Goal: Task Accomplishment & Management: Use online tool/utility

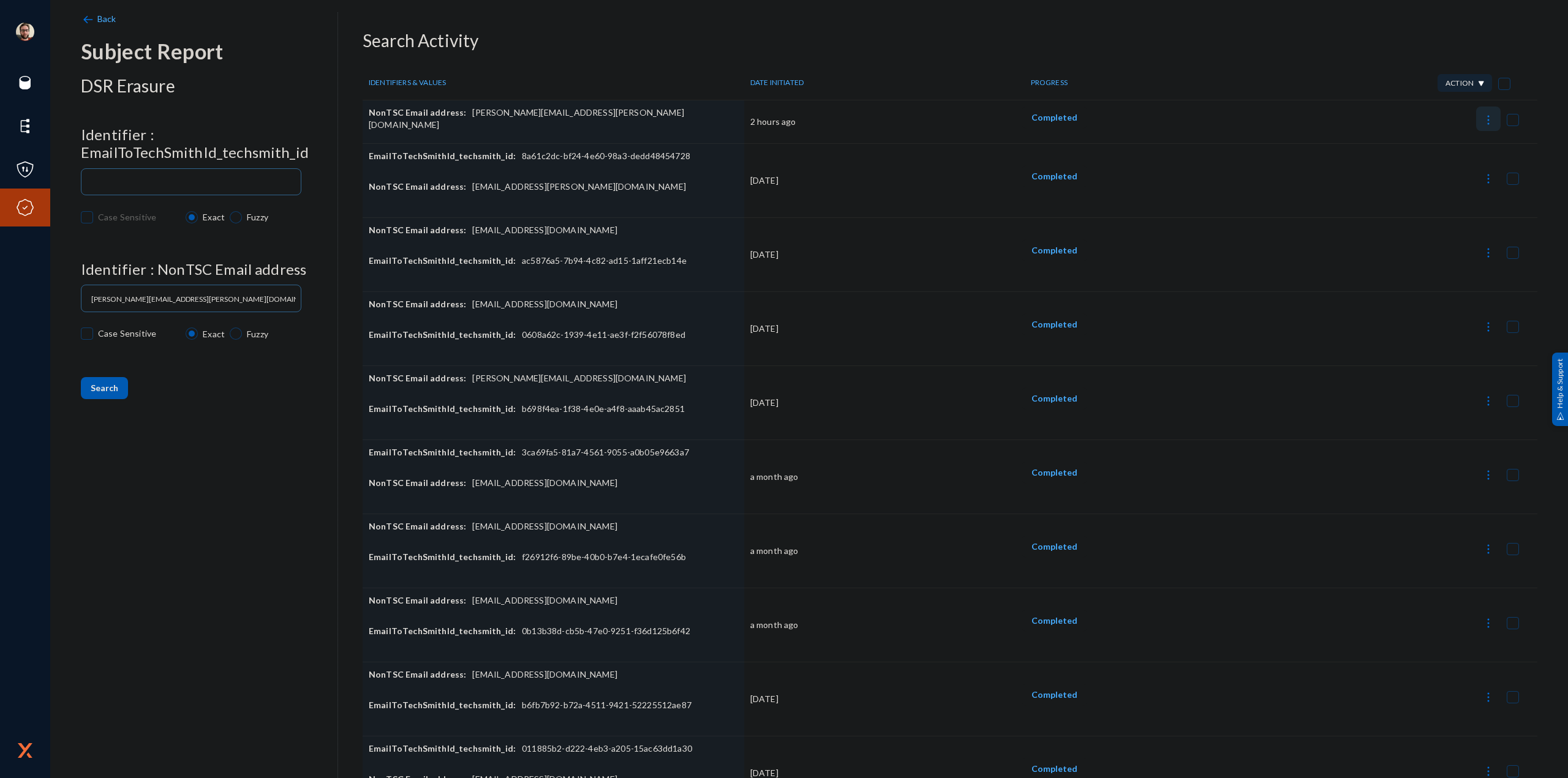
click at [1482, 124] on img at bounding box center [1488, 120] width 12 height 12
click at [1408, 210] on button "Report Progress" at bounding box center [1425, 209] width 133 height 29
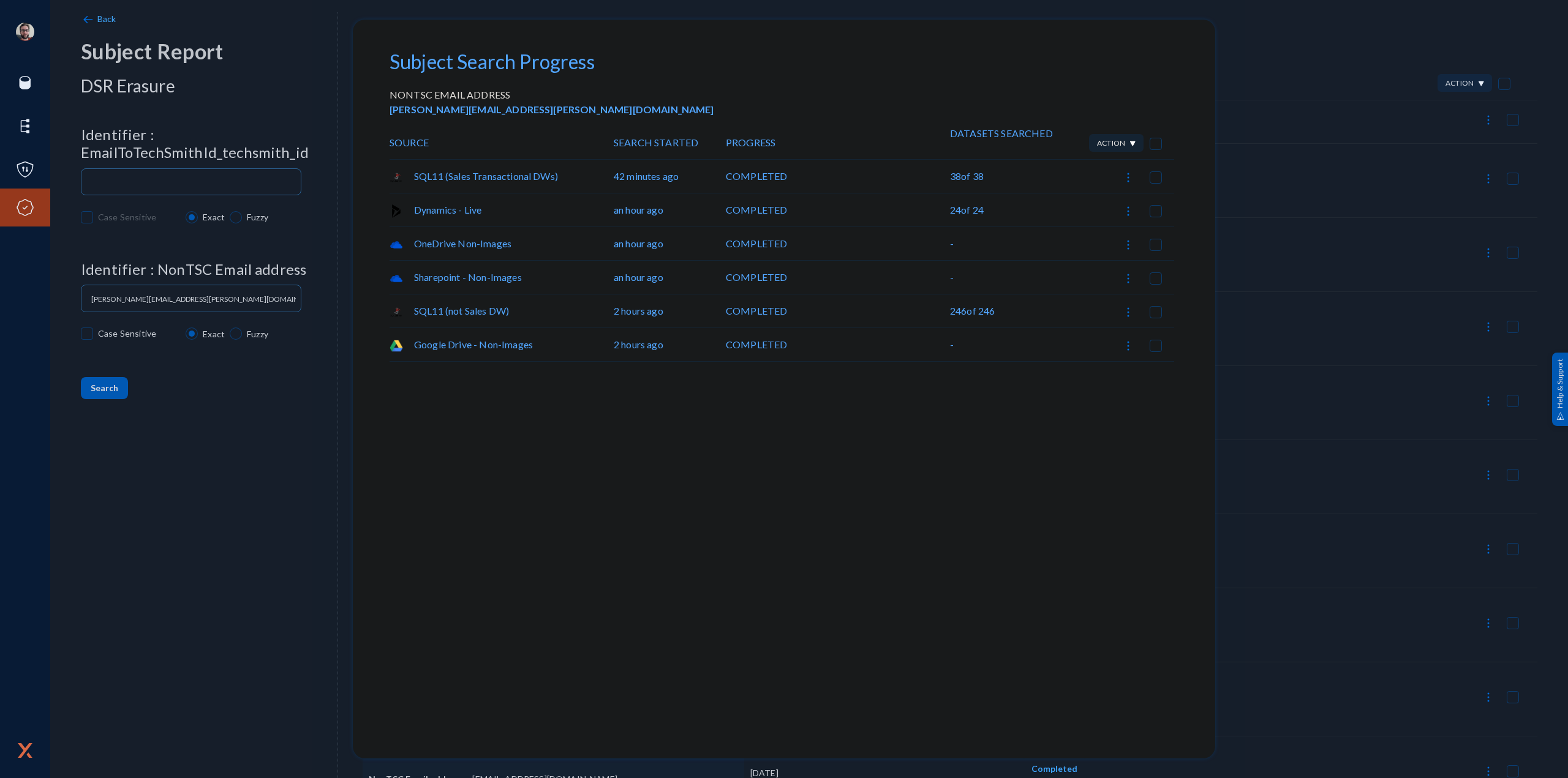
click at [1307, 117] on div at bounding box center [784, 389] width 1568 height 778
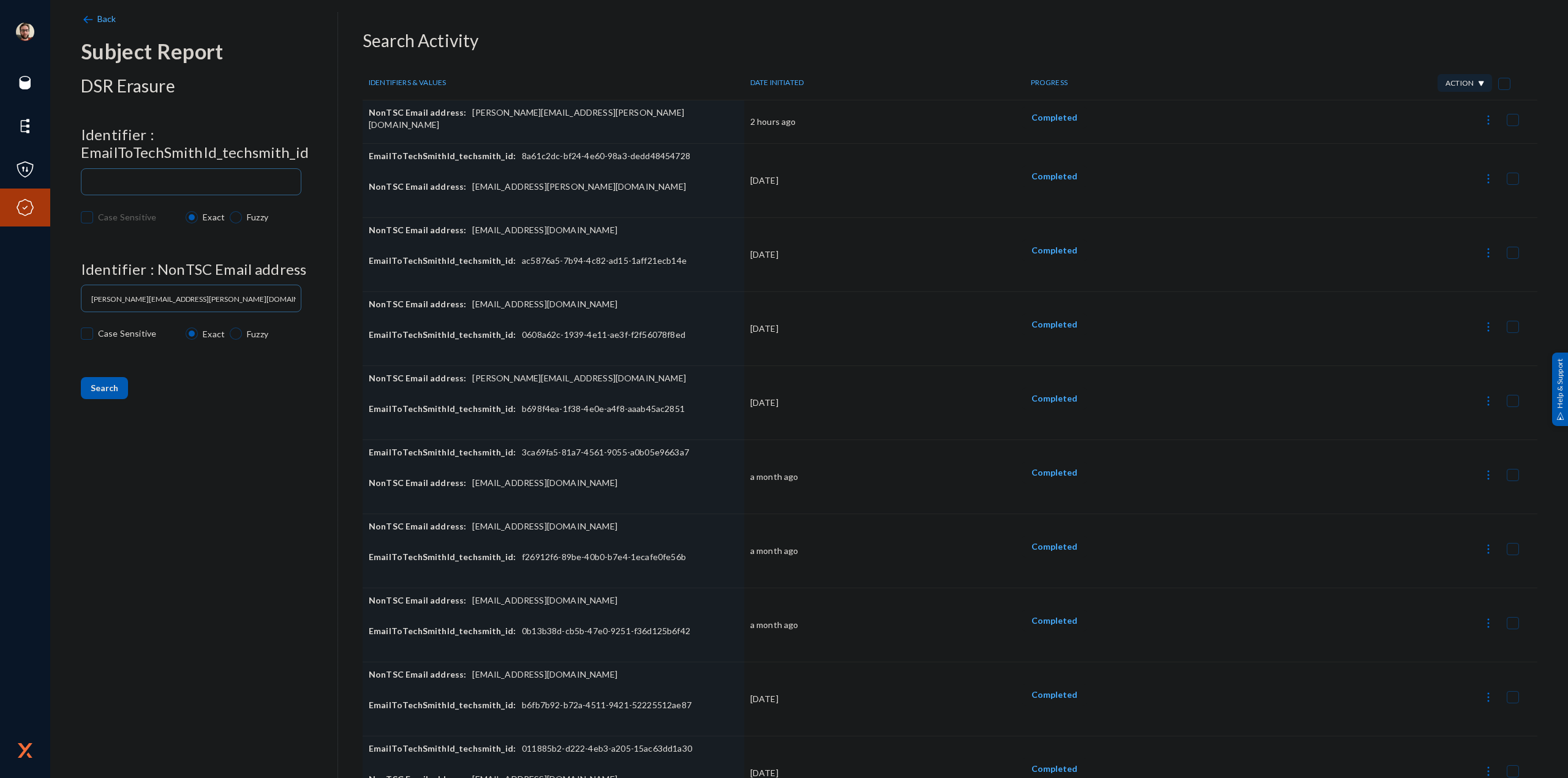
click at [1482, 123] on img at bounding box center [1488, 120] width 12 height 12
click at [1437, 210] on button "Report Progress" at bounding box center [1425, 209] width 133 height 29
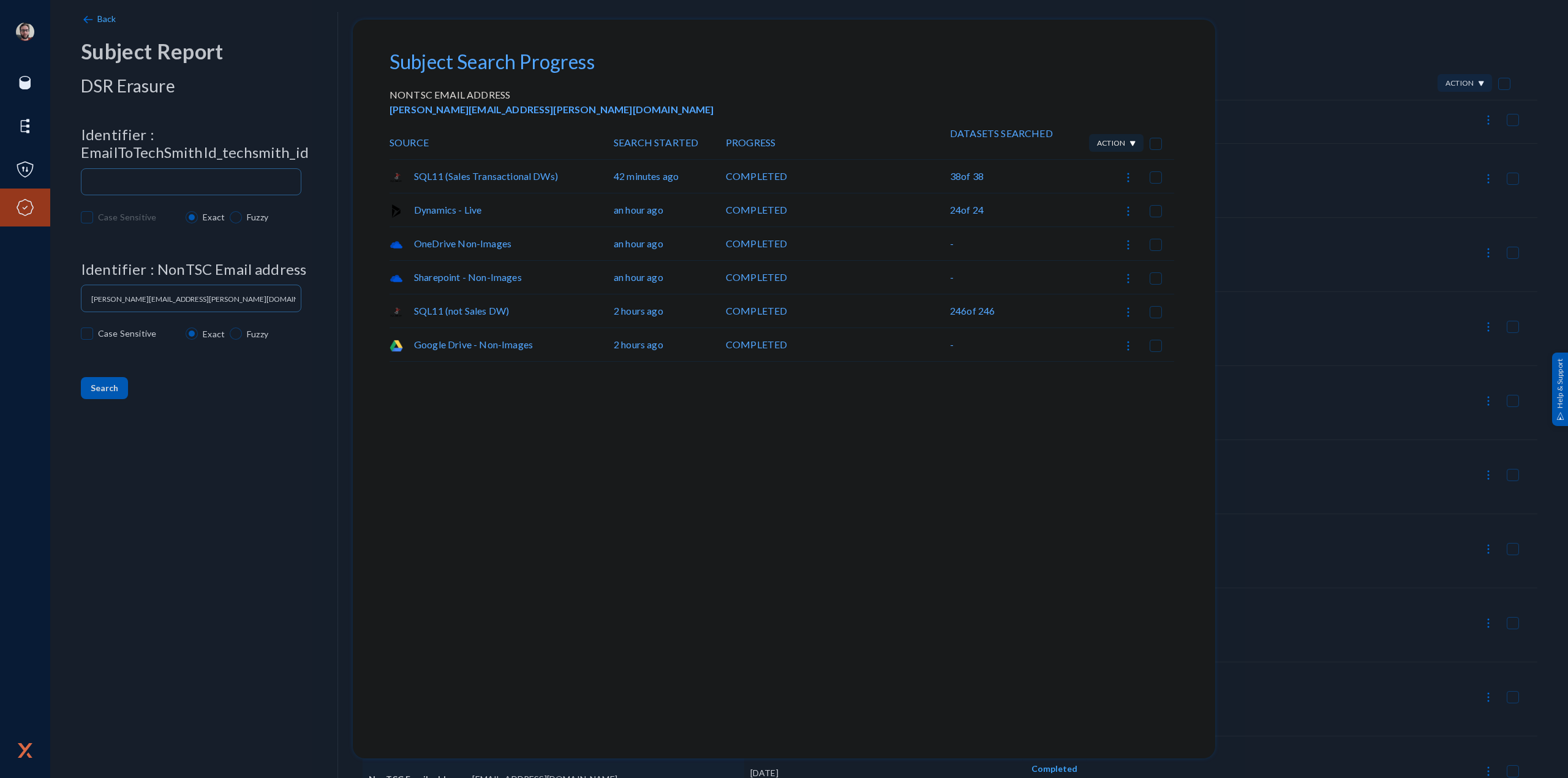
drag, startPoint x: 1474, startPoint y: 168, endPoint x: 1477, endPoint y: 160, distance: 8.5
click at [1472, 170] on div at bounding box center [784, 389] width 1568 height 778
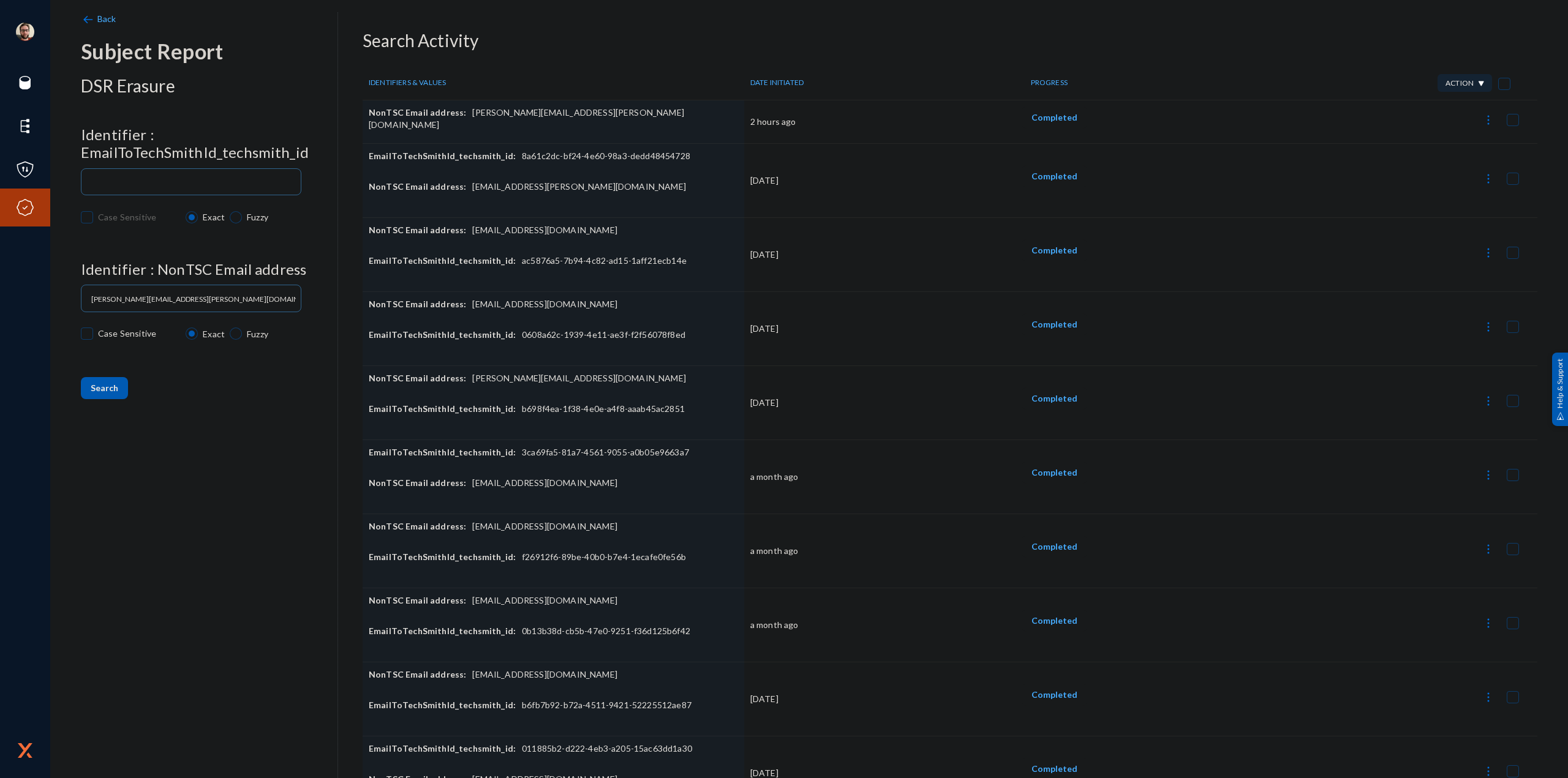
click at [1476, 120] on button at bounding box center [1487, 119] width 24 height 24
click at [1432, 181] on button "Download Datasets CSV" at bounding box center [1425, 179] width 133 height 29
checkbox input "false"
drag, startPoint x: 597, startPoint y: 117, endPoint x: 465, endPoint y: 125, distance: 132.2
click at [465, 125] on div "NonTSC Email address: [PERSON_NAME][EMAIL_ADDRESS][PERSON_NAME][DOMAIN_NAME]" at bounding box center [553, 122] width 369 height 31
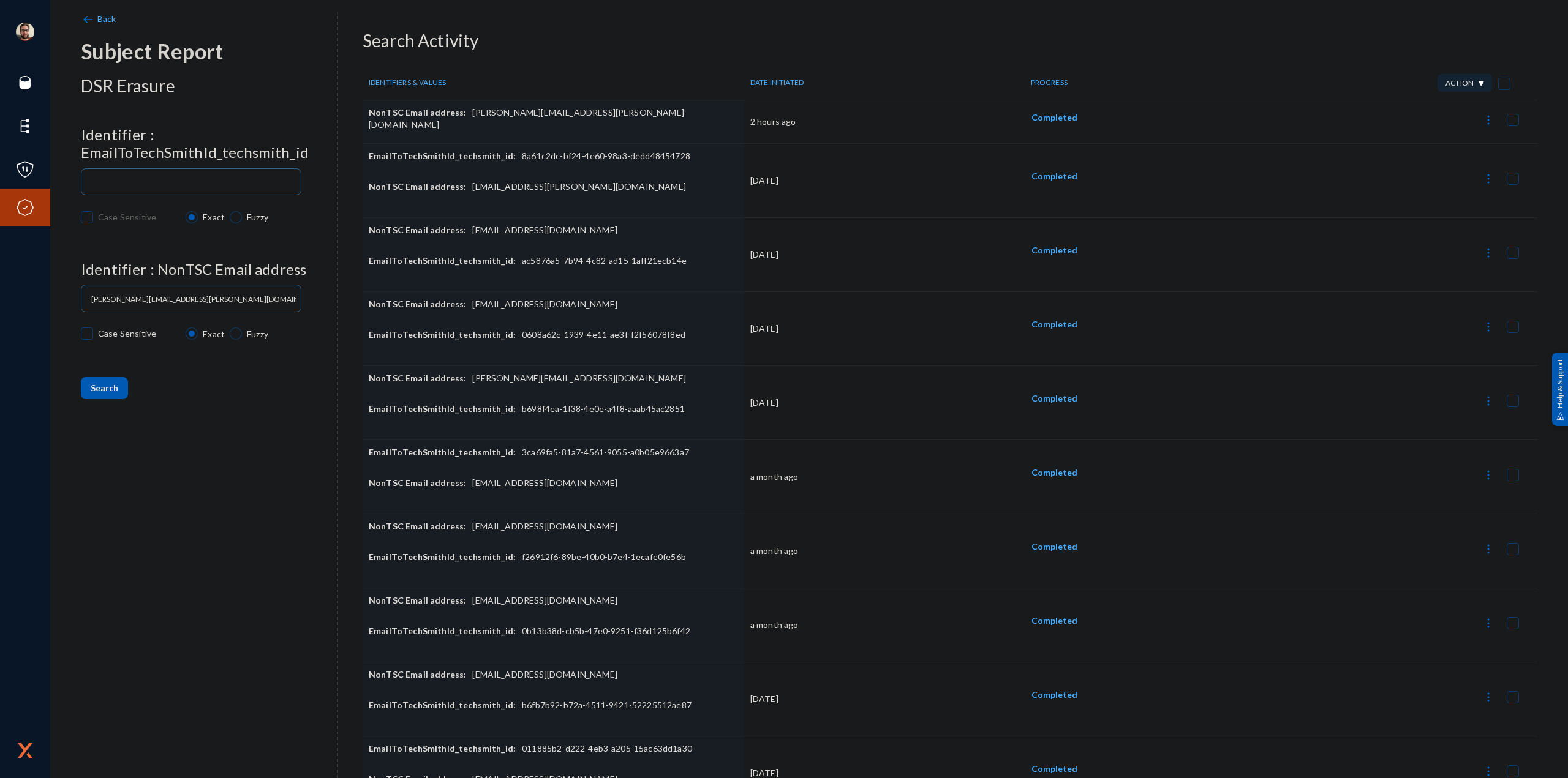
copy div "[PERSON_NAME][EMAIL_ADDRESS][PERSON_NAME][DOMAIN_NAME]"
